Goal: Task Accomplishment & Management: Use online tool/utility

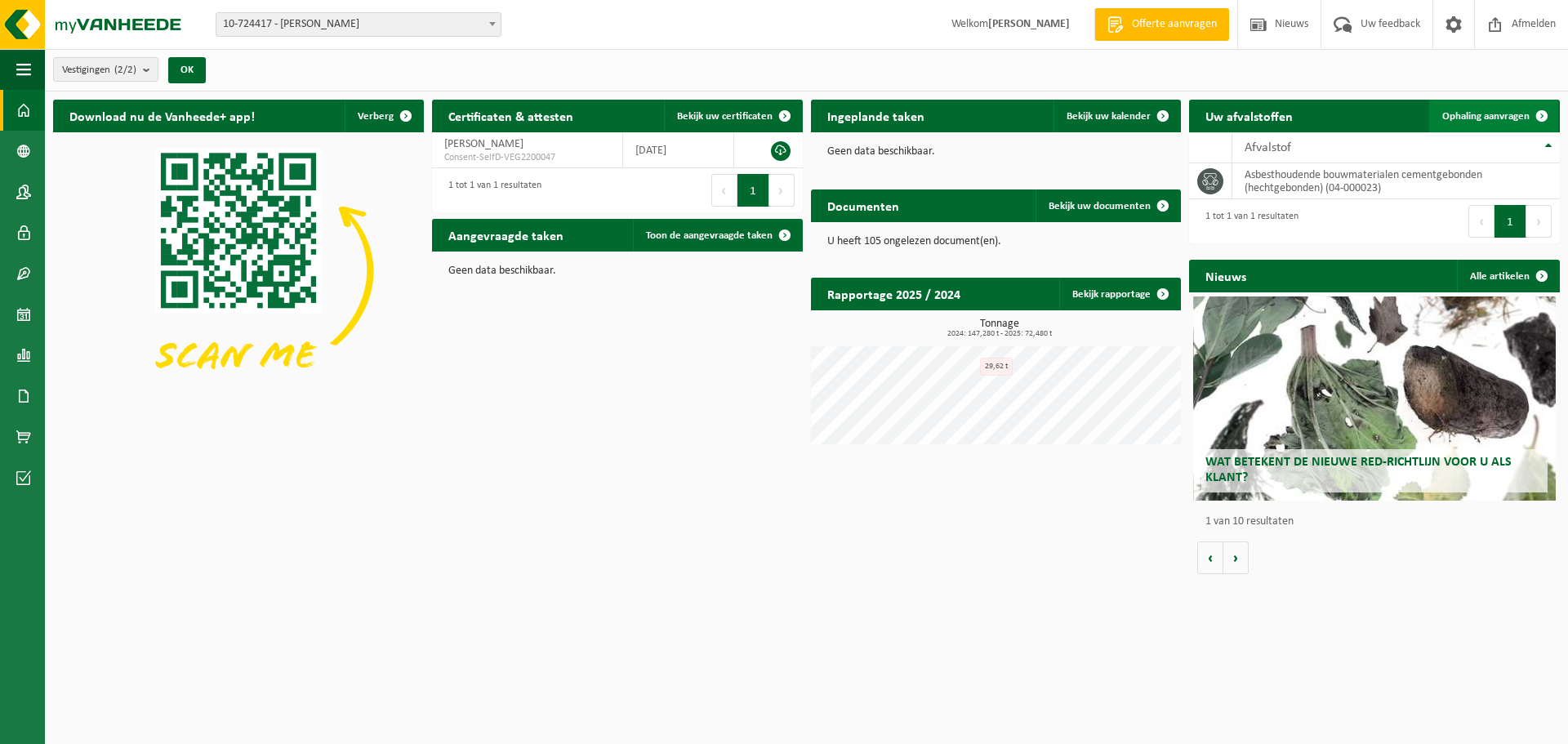
click at [1475, 107] on link "Ophaling aanvragen" at bounding box center [1493, 115] width 129 height 32
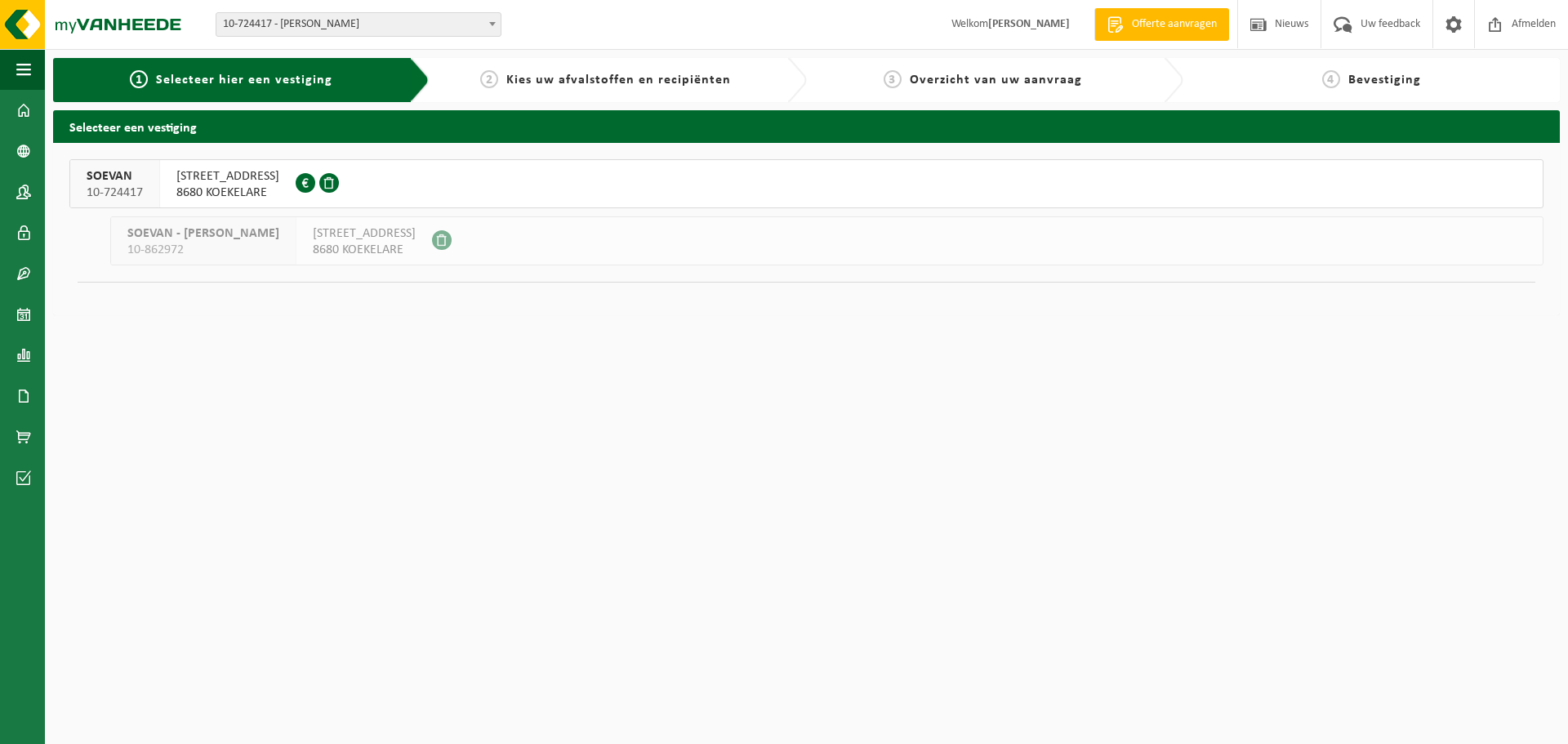
click at [192, 186] on span "8680 KOEKELARE" at bounding box center [227, 193] width 103 height 17
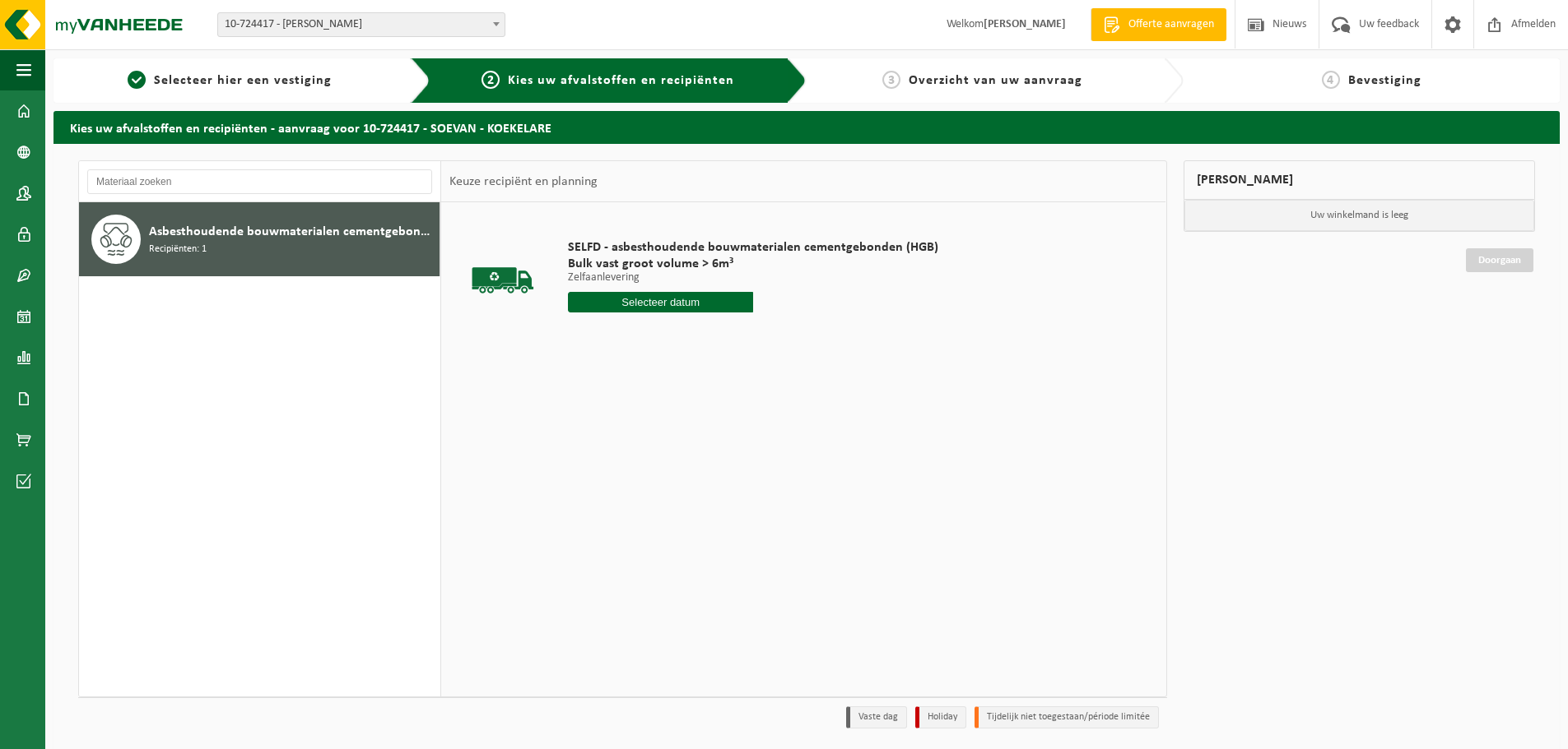
click at [679, 304] on input "text" at bounding box center [661, 303] width 185 height 21
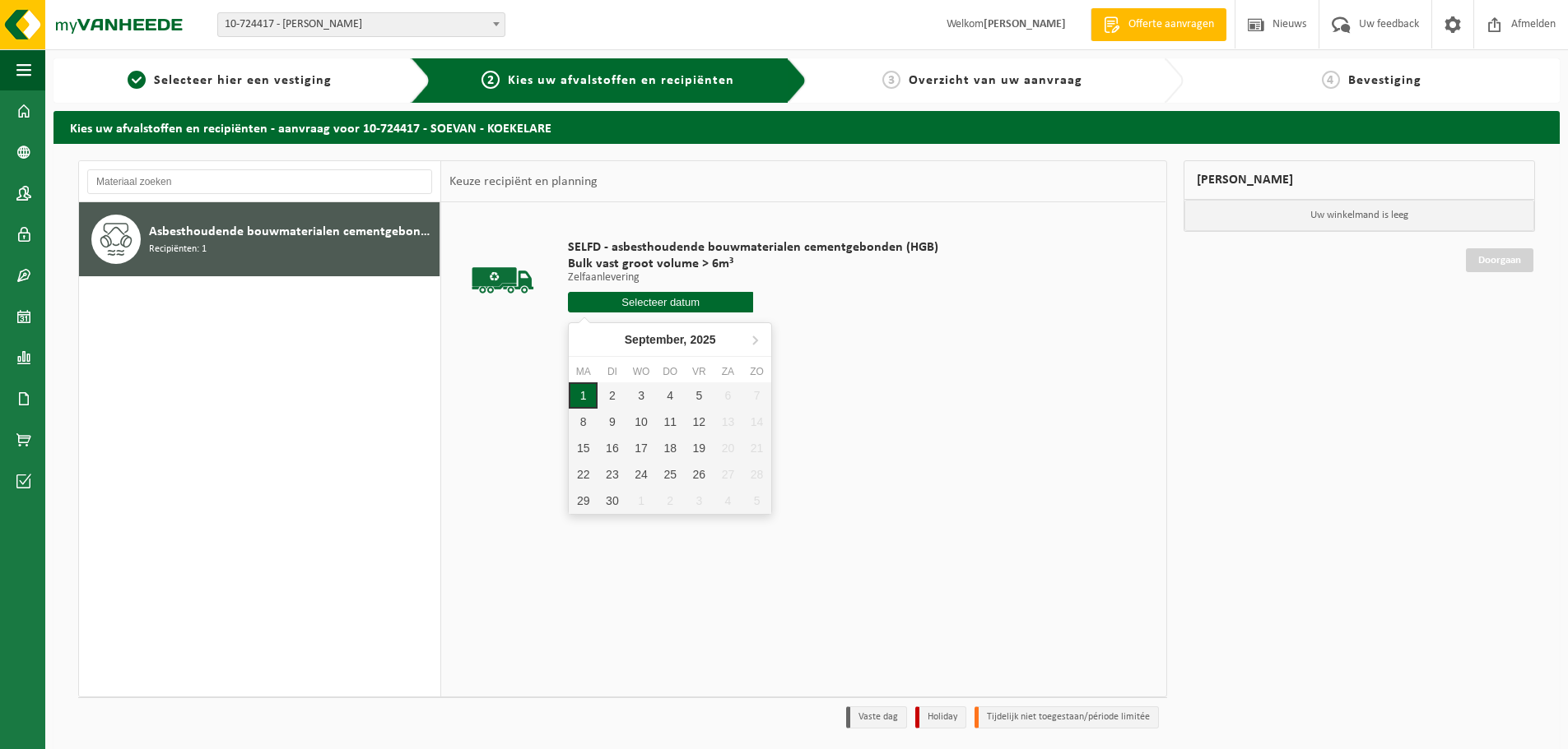
click at [582, 391] on div "1" at bounding box center [583, 396] width 29 height 26
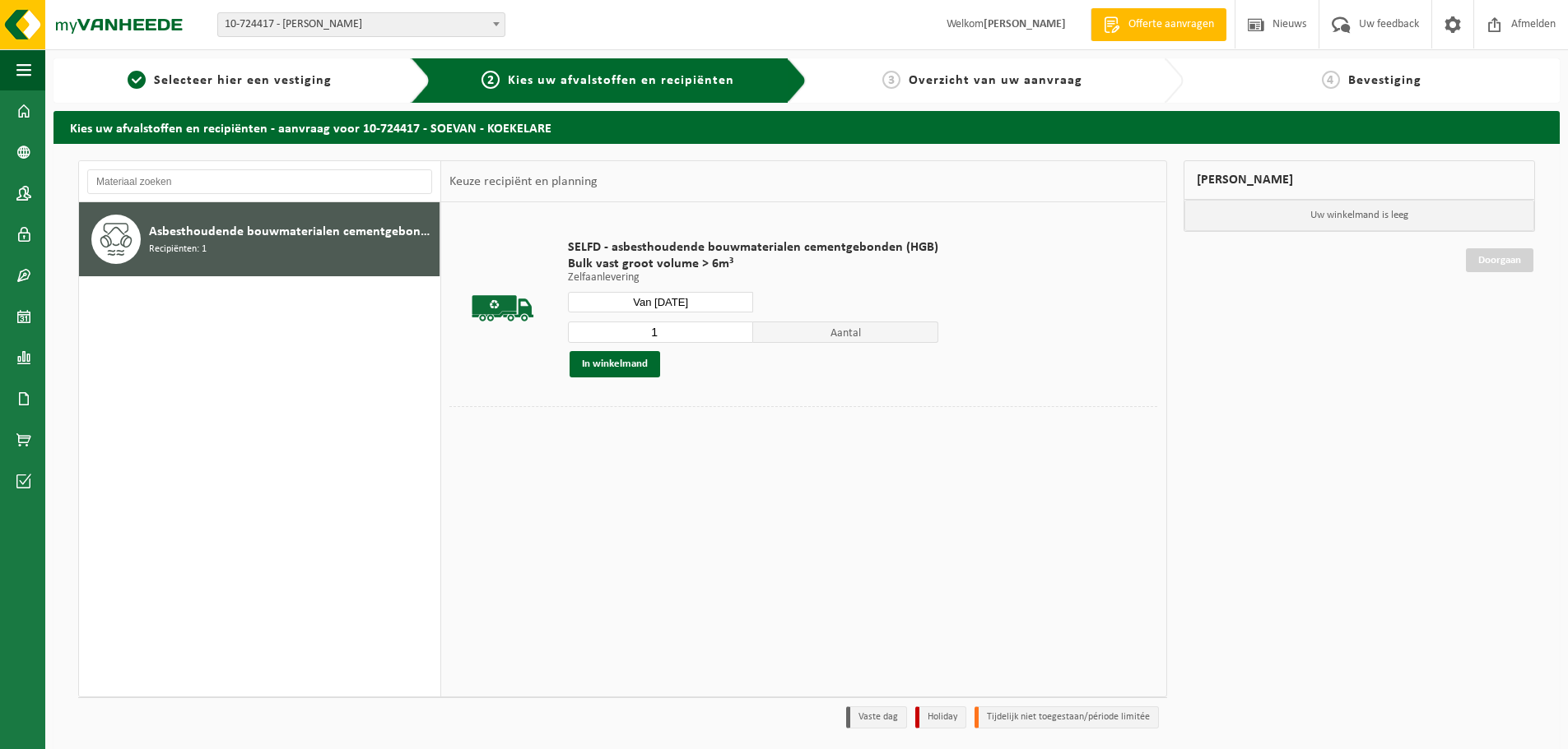
click at [634, 334] on input "1" at bounding box center [661, 332] width 185 height 21
click at [666, 291] on div "SELFD - asbesthoudende bouwmaterialen cementgebonden (HGB) Bulk vast groot volu…" at bounding box center [753, 308] width 387 height 171
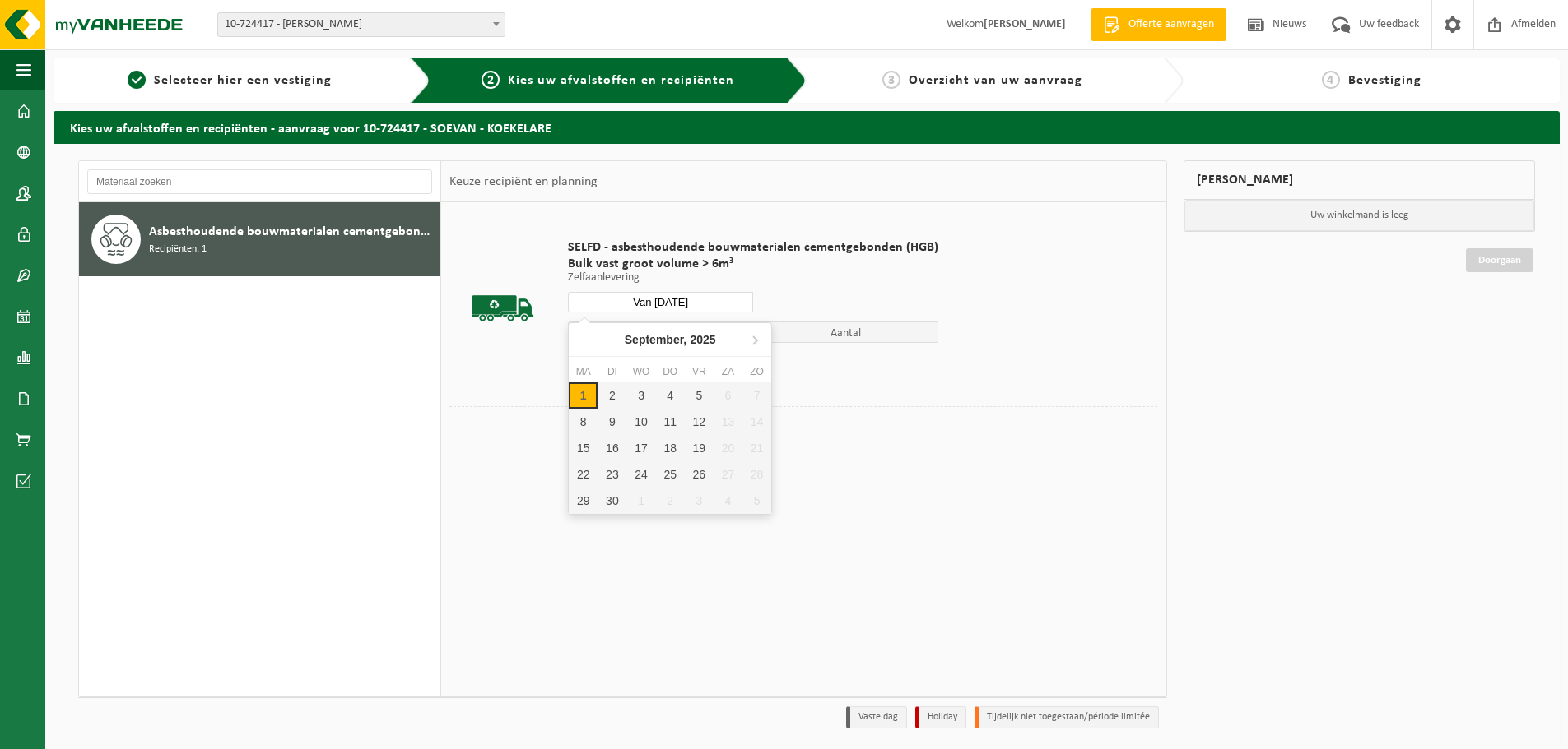
click at [670, 302] on input "Van 2025-09-01" at bounding box center [661, 303] width 185 height 21
click at [611, 394] on div "2" at bounding box center [611, 396] width 29 height 26
type input "Van 2025-09-02"
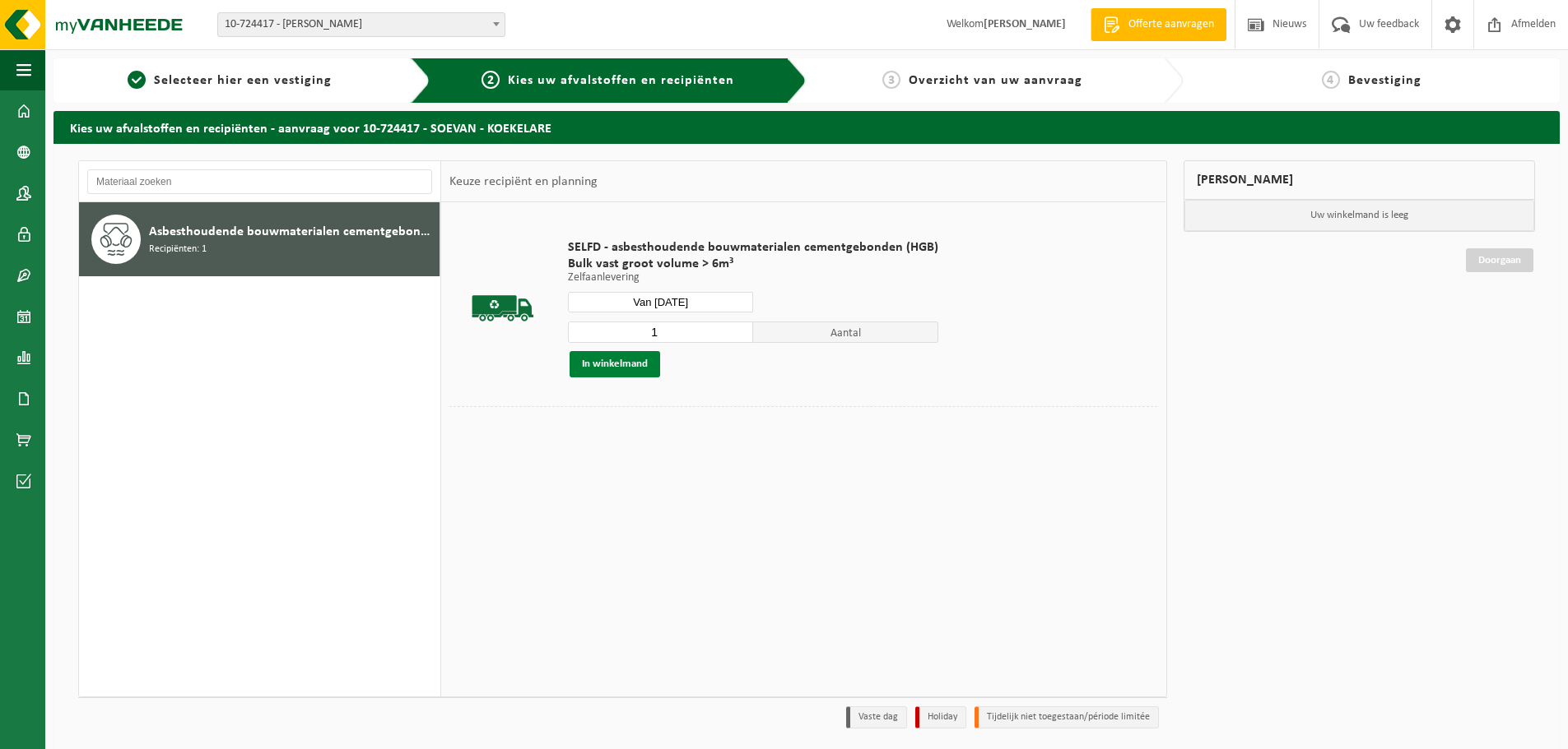
click at [623, 367] on button "In winkelmand" at bounding box center [614, 364] width 91 height 26
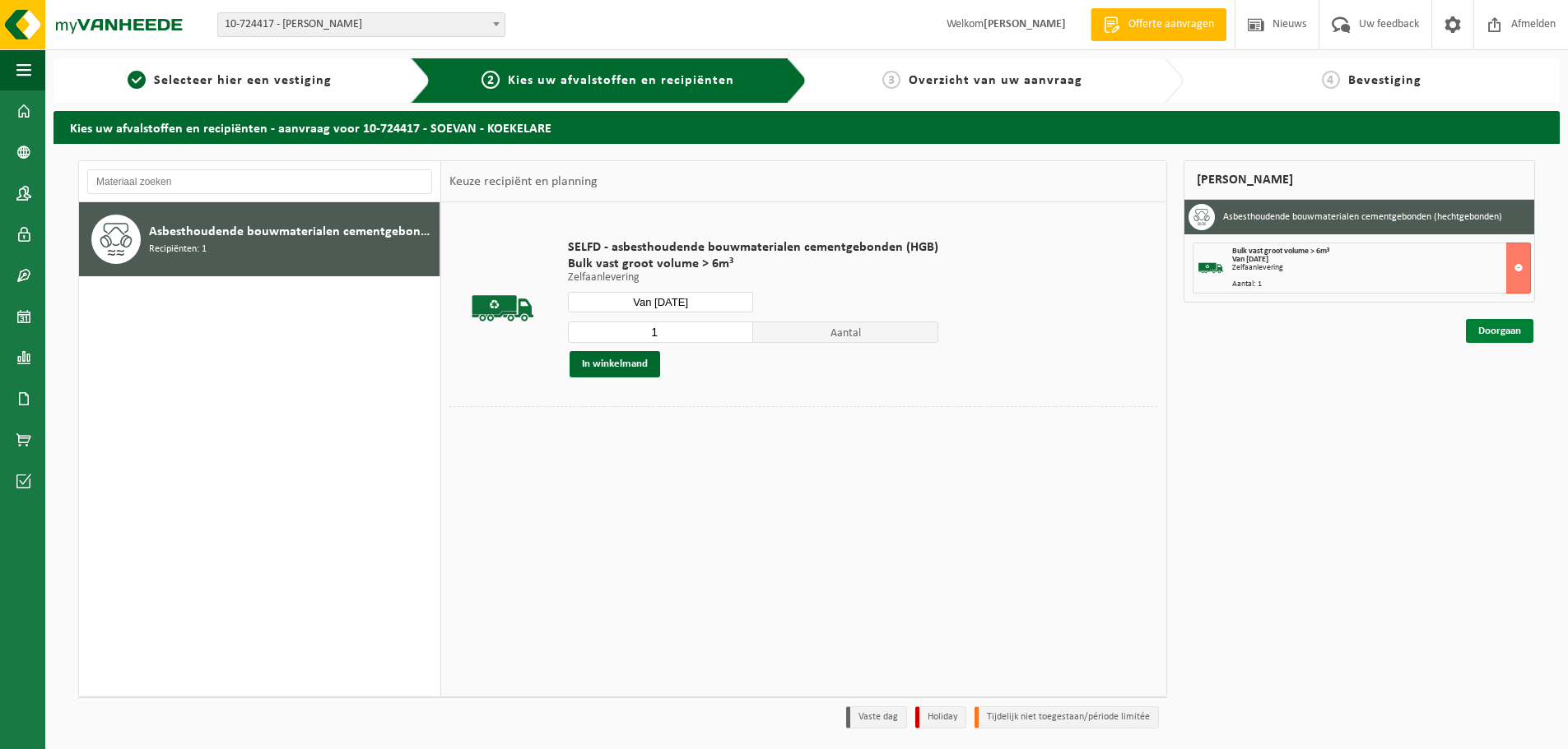
click at [1492, 323] on link "Doorgaan" at bounding box center [1500, 332] width 67 height 24
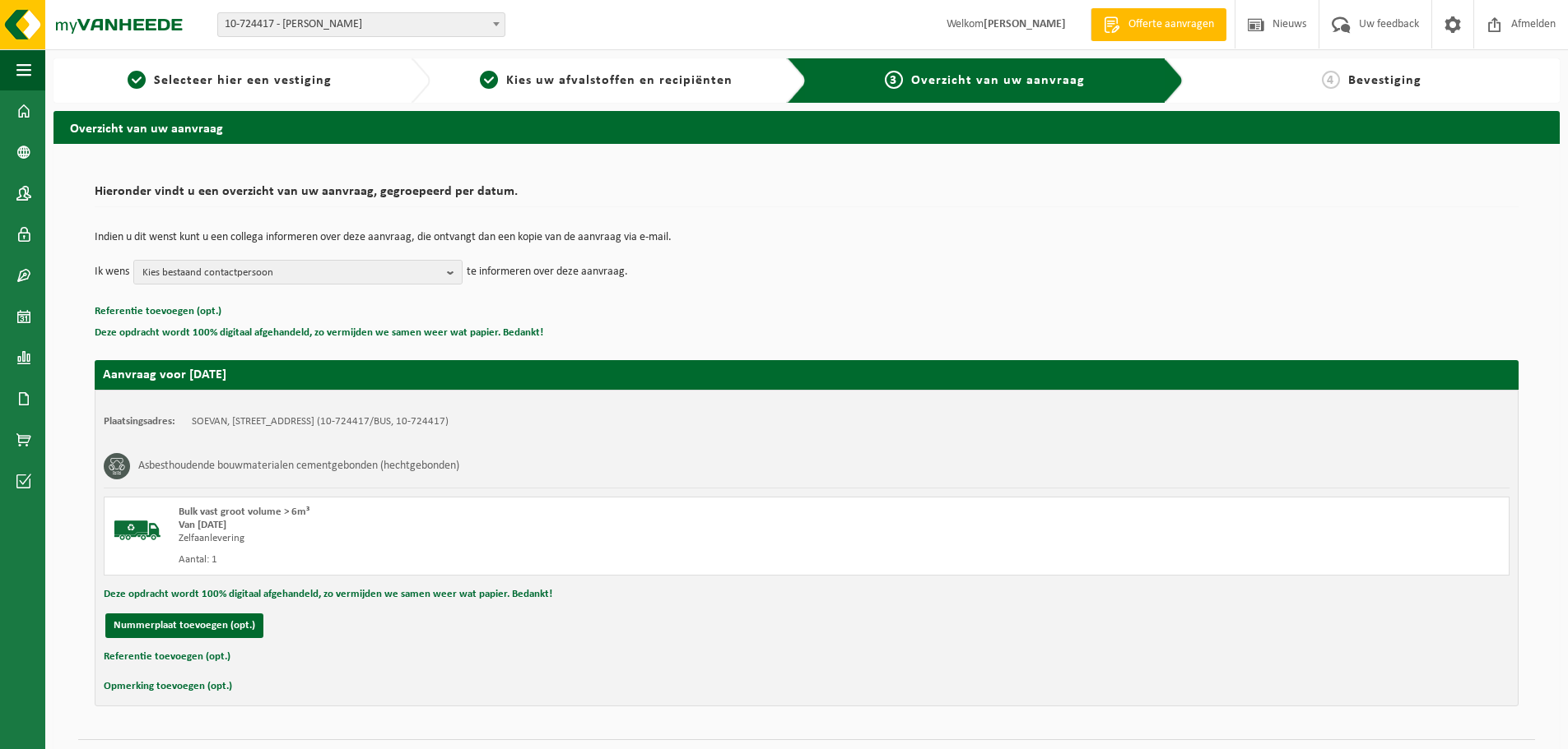
scroll to position [40, 0]
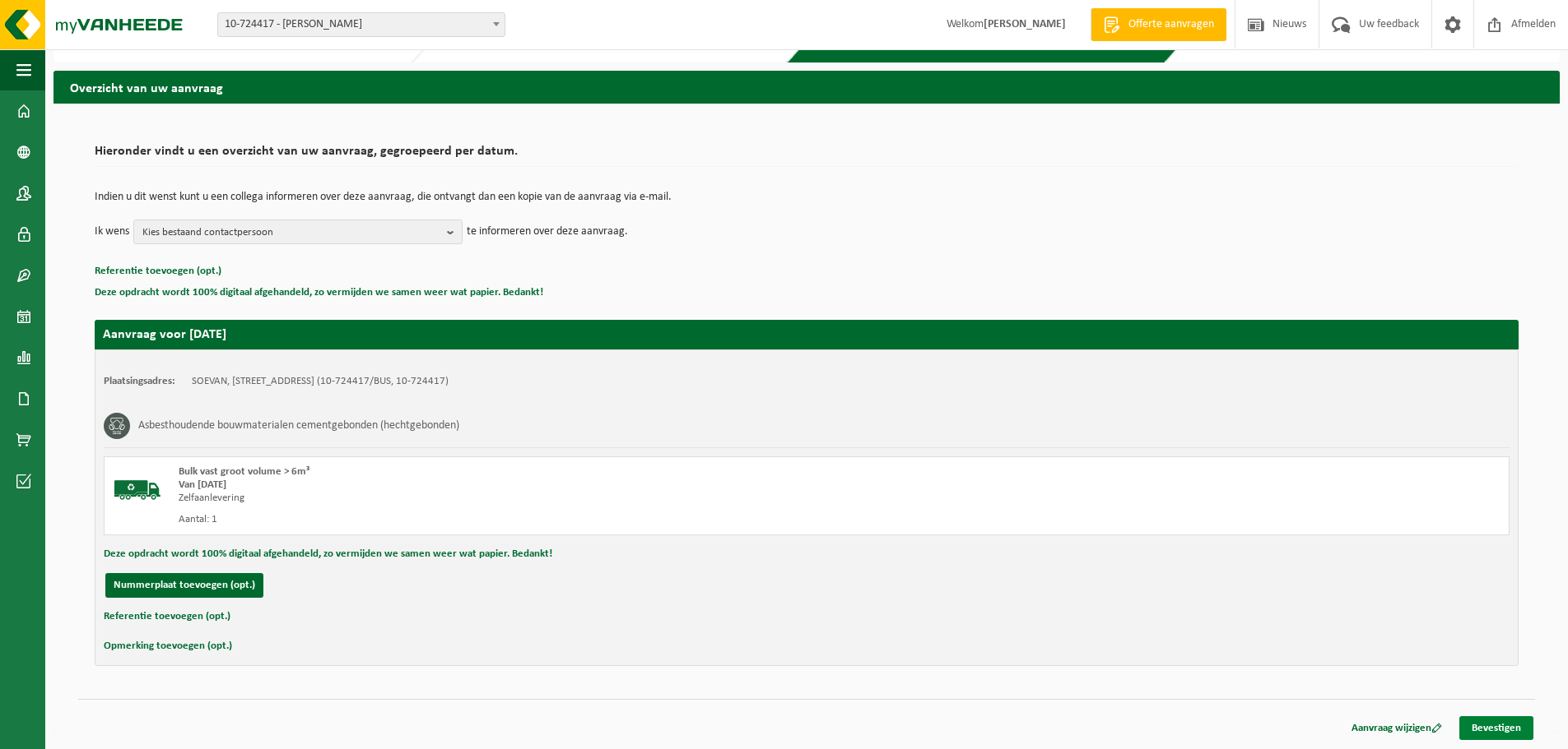
click at [1502, 731] on link "Bevestigen" at bounding box center [1495, 728] width 74 height 24
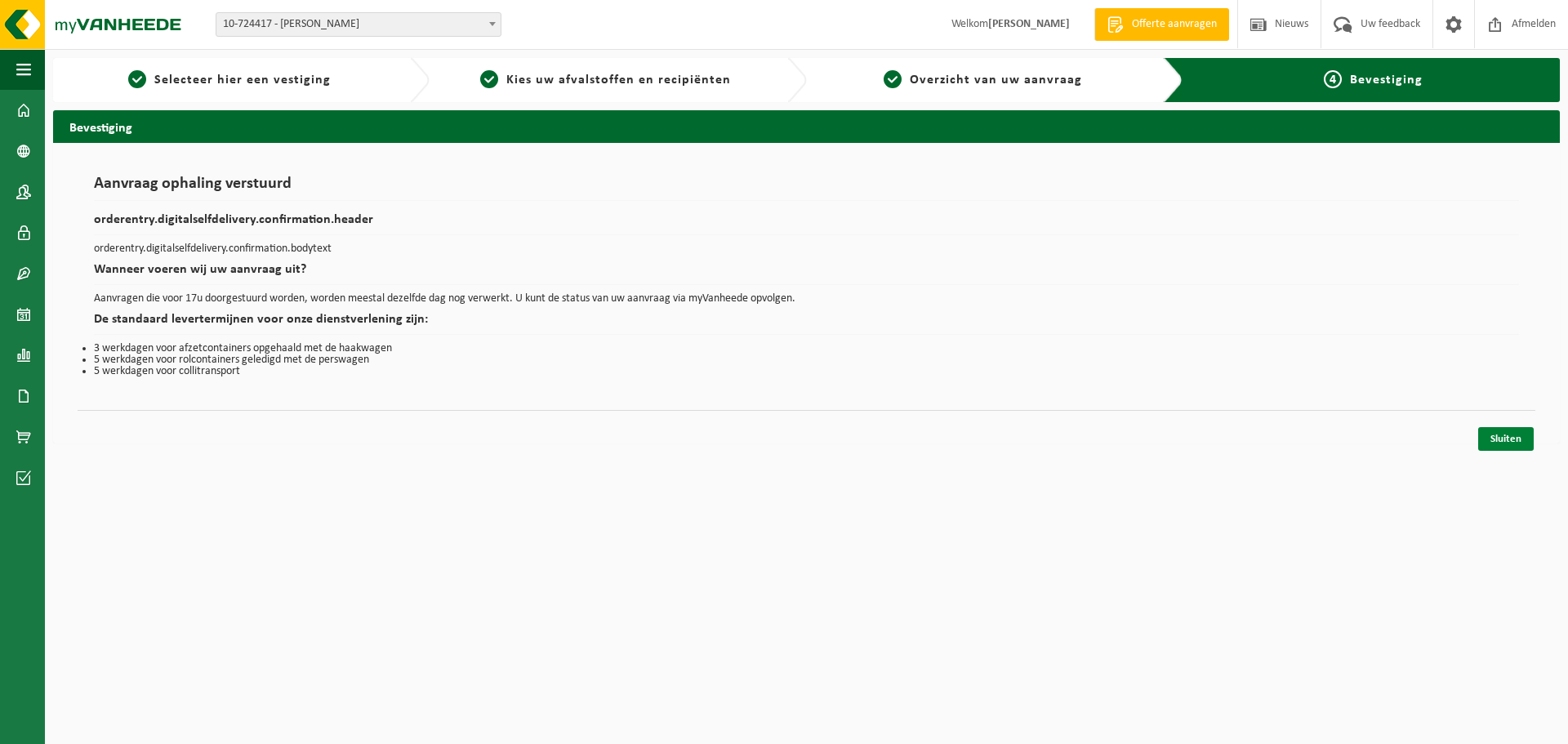
click at [1516, 432] on link "Sluiten" at bounding box center [1506, 440] width 56 height 24
